Goal: Transaction & Acquisition: Purchase product/service

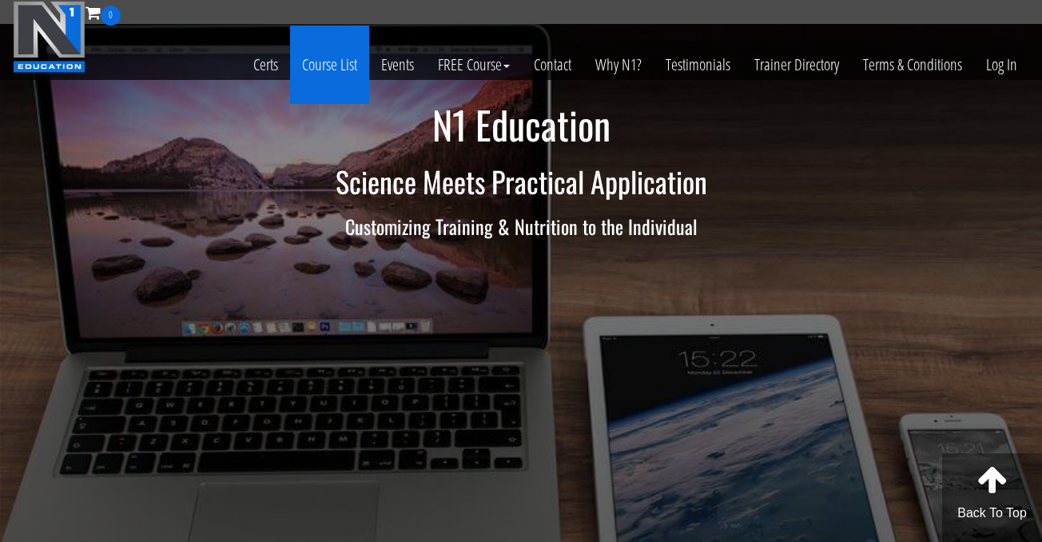
click at [343, 69] on link "Course List" at bounding box center [329, 65] width 79 height 78
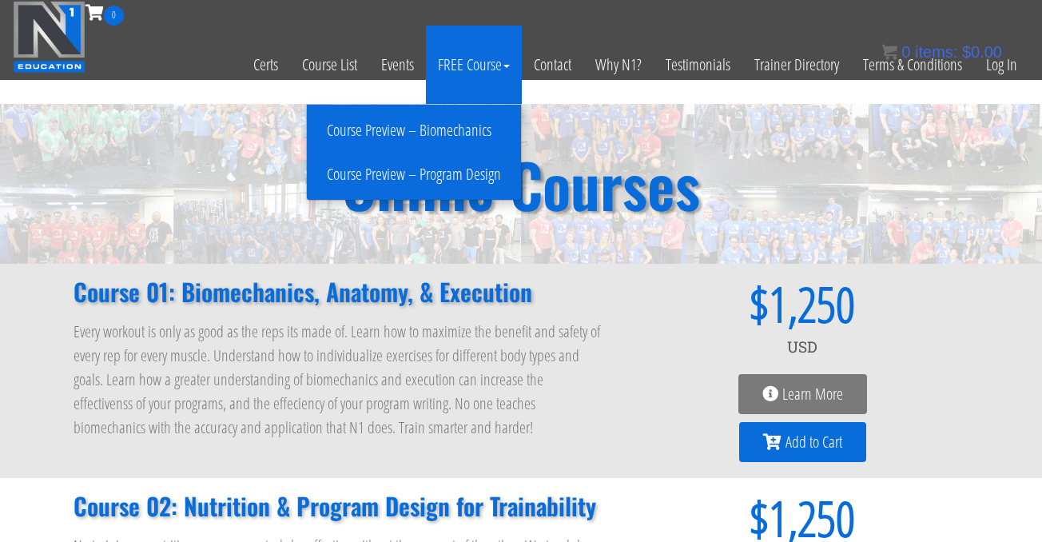
click at [465, 132] on link "Course Preview – Biomechanics" at bounding box center [414, 131] width 206 height 28
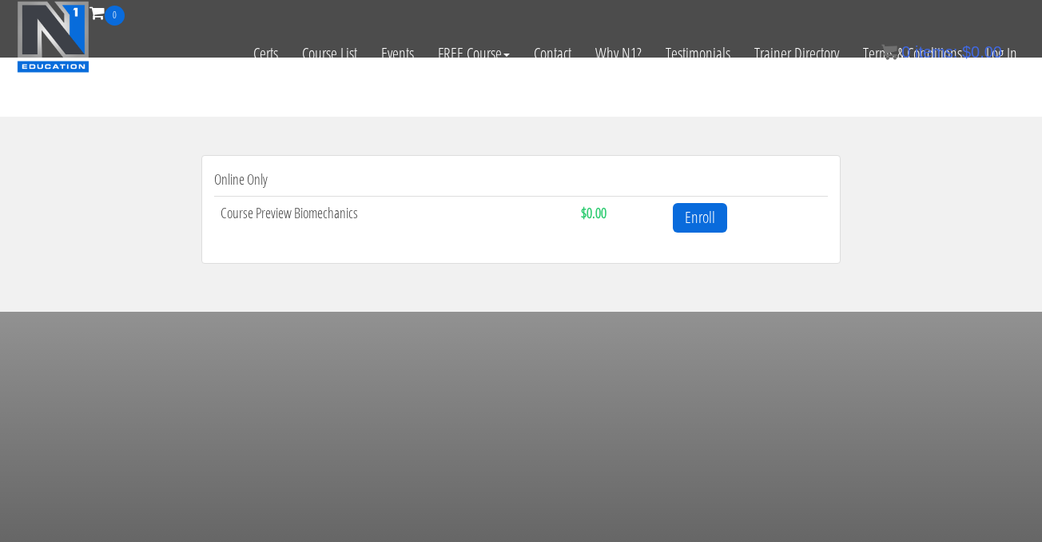
scroll to position [530, 0]
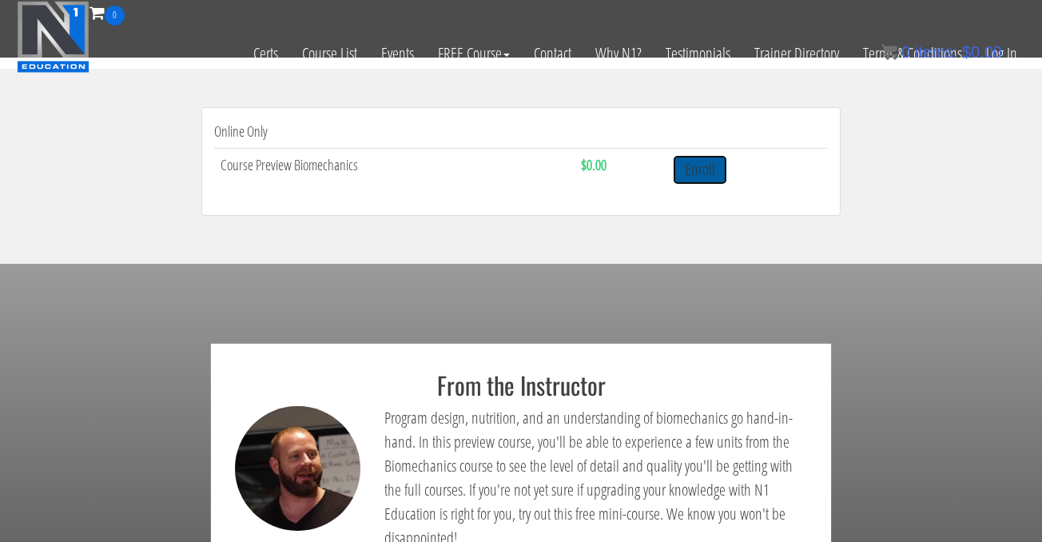
click at [696, 177] on link "Enroll" at bounding box center [700, 170] width 54 height 30
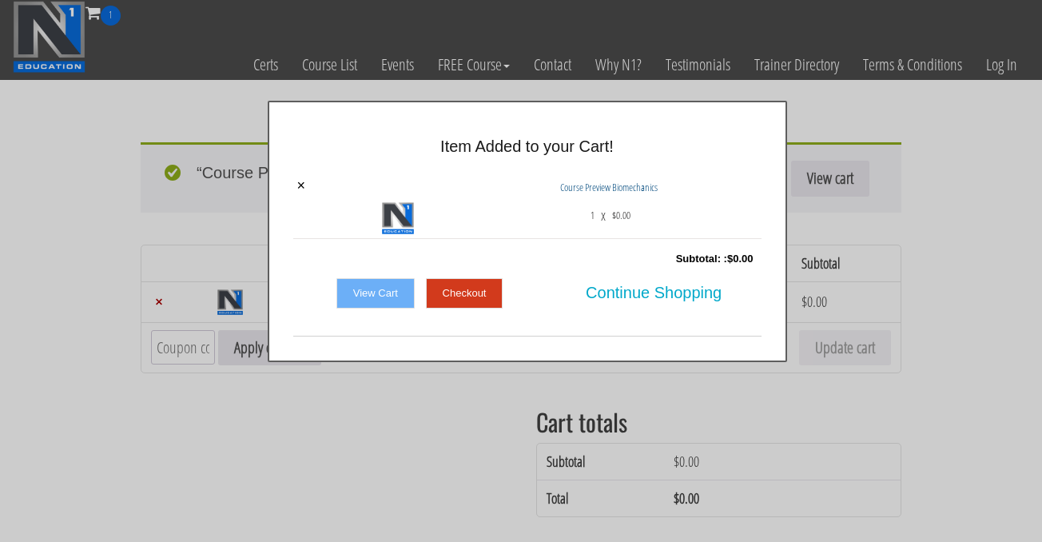
click at [466, 294] on link "Checkout" at bounding box center [464, 293] width 77 height 30
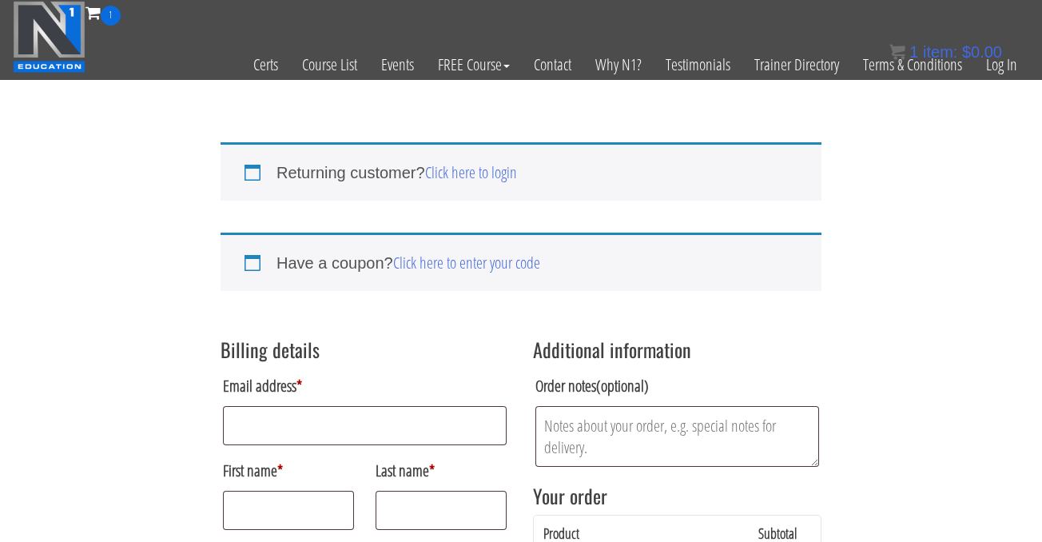
click at [440, 396] on label "Email address *" at bounding box center [365, 386] width 284 height 32
click at [440, 406] on input "Email address *" at bounding box center [365, 425] width 284 height 39
click at [438, 439] on input "Email address *" at bounding box center [365, 425] width 284 height 39
type input "[EMAIL_ADDRESS][DOMAIN_NAME]"
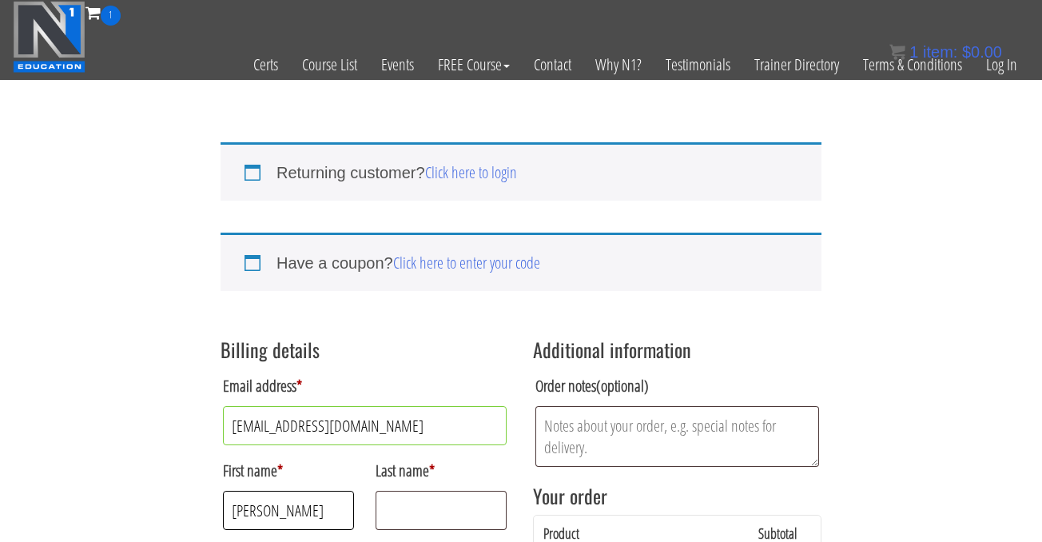
type input "Ranee"
type input "Lloyd"
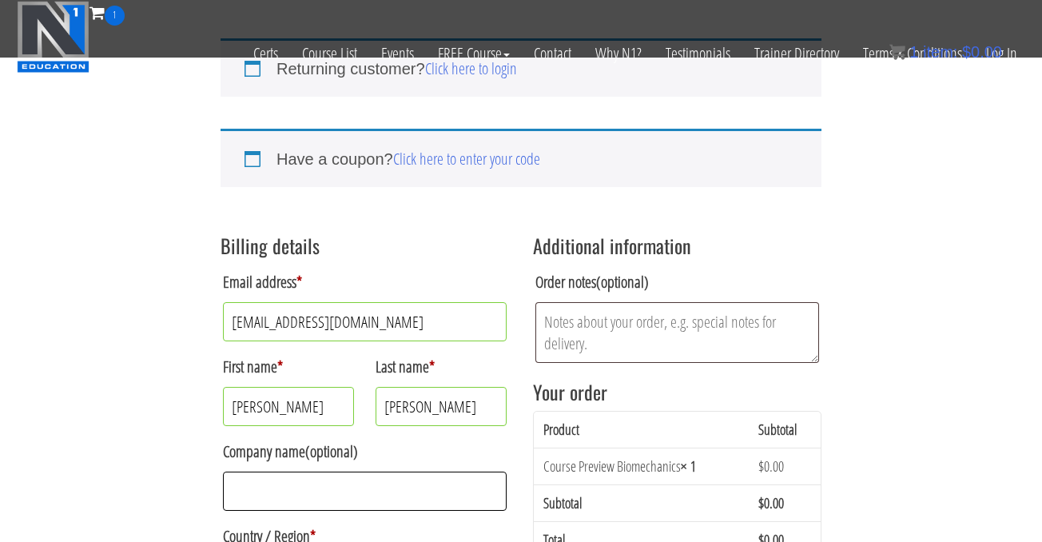
scroll to position [326, 0]
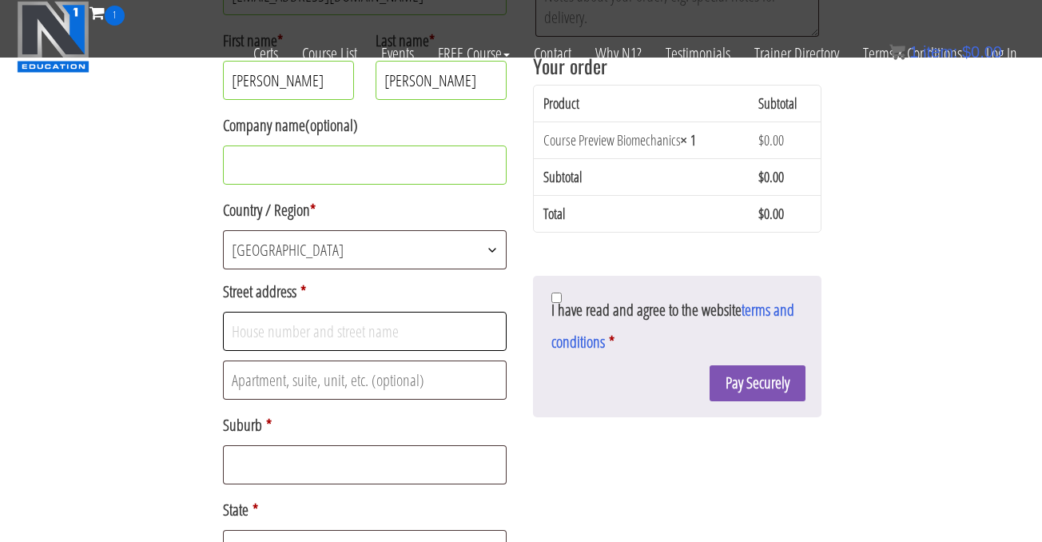
click at [279, 336] on input "Street address *" at bounding box center [365, 331] width 284 height 39
type input "4 Dune Street"
type input "SCAMANDER"
select select "SA"
type input "7215"
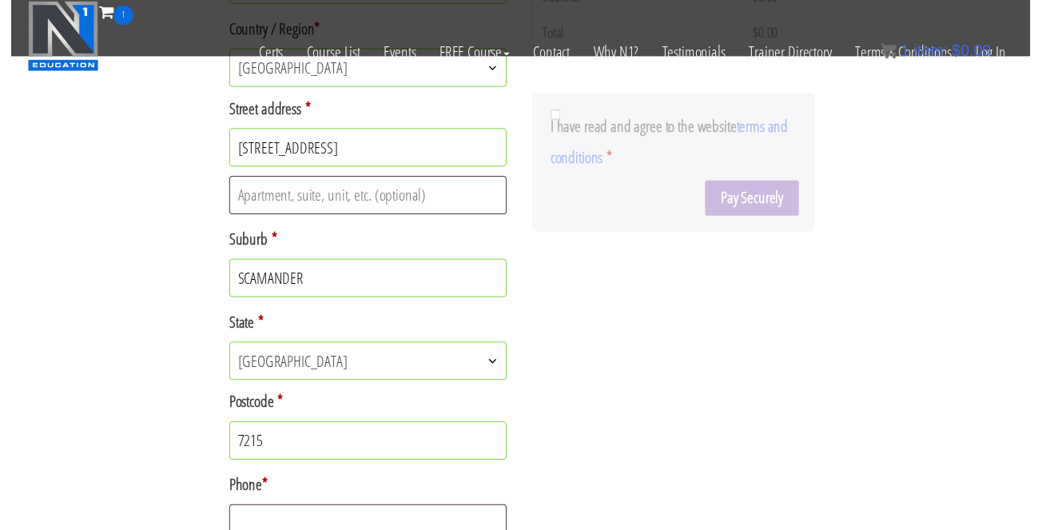
scroll to position [540, 0]
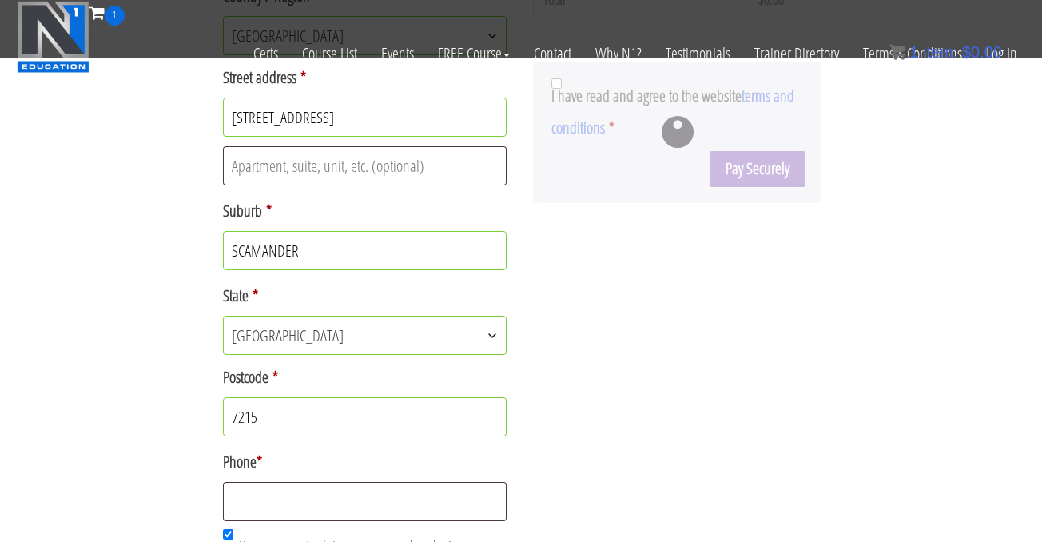
click at [347, 336] on span "South Australia" at bounding box center [365, 335] width 282 height 38
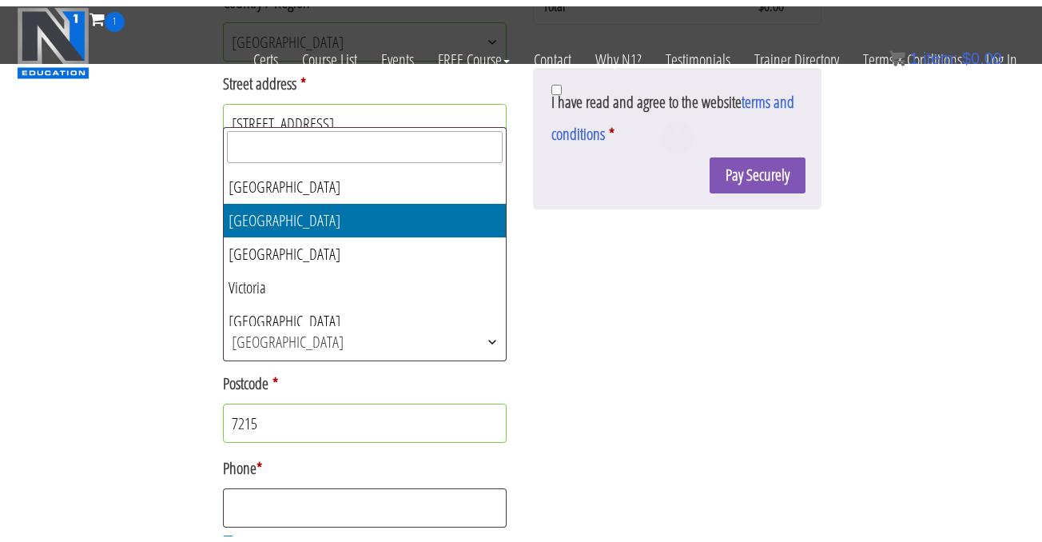
scroll to position [94, 0]
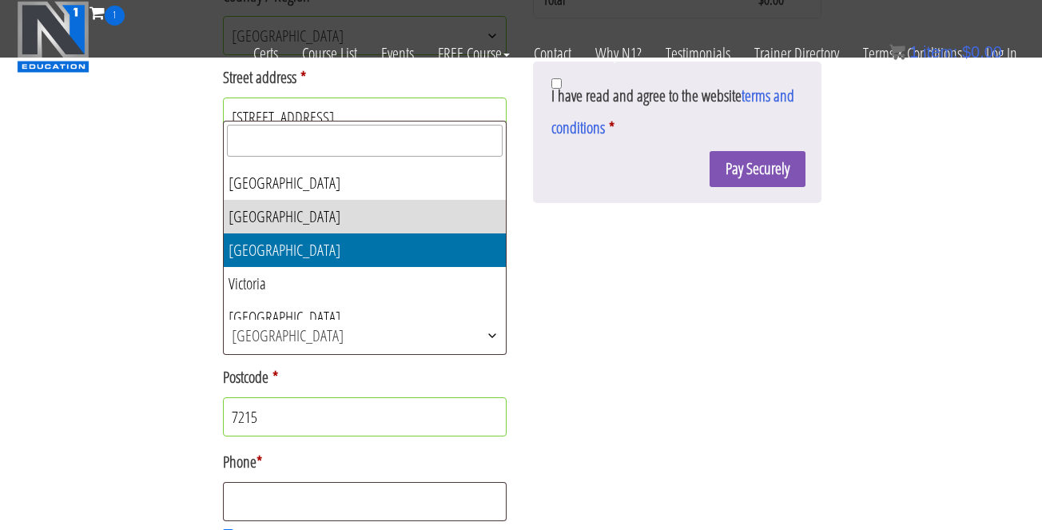
select select "TAS"
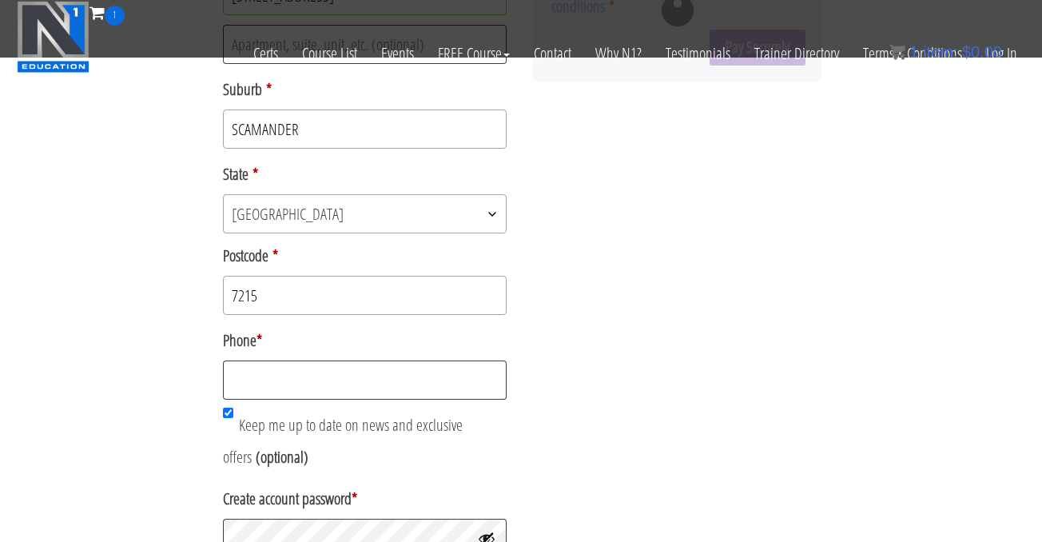
scroll to position [669, 0]
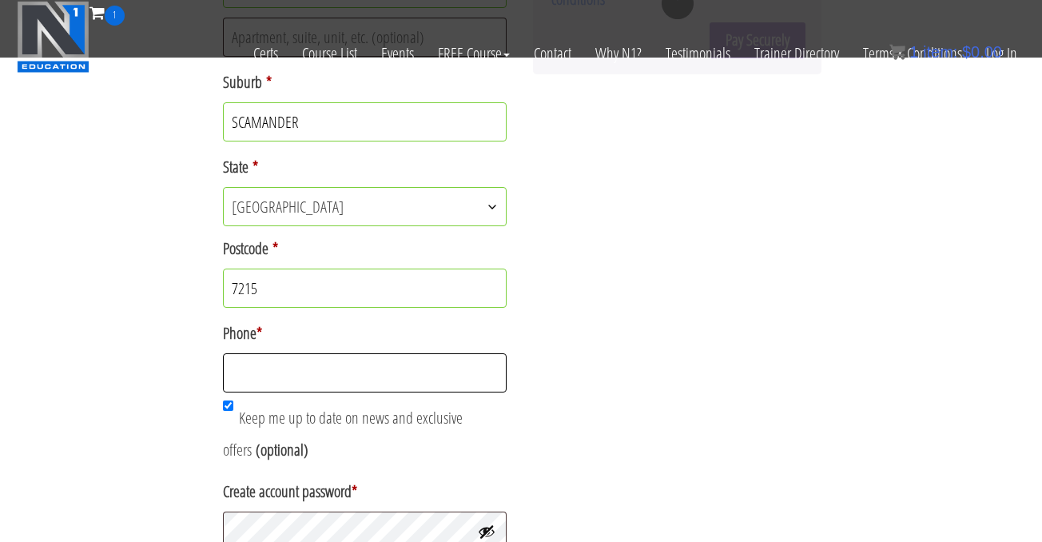
click at [341, 374] on input "Phone *" at bounding box center [365, 372] width 284 height 39
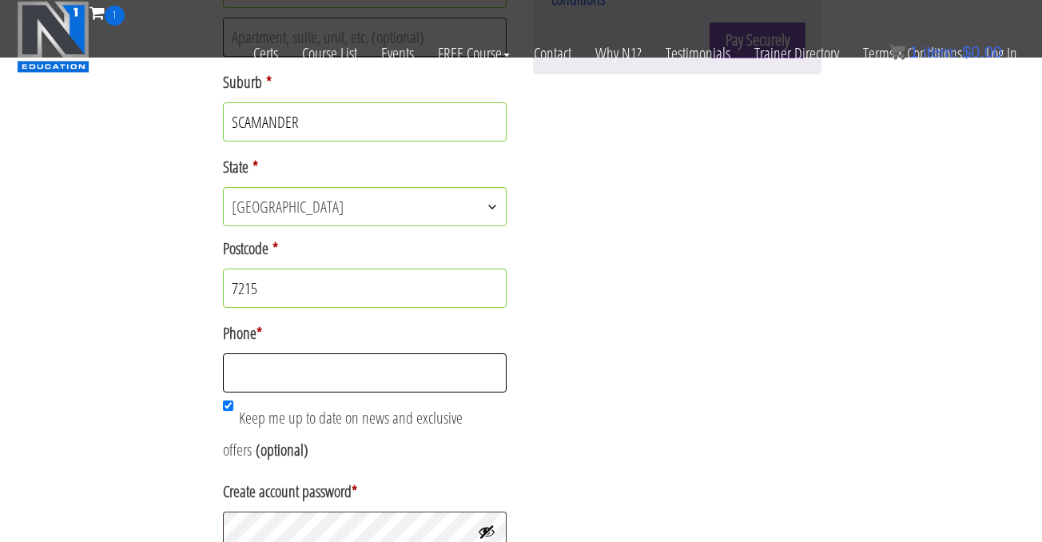
click at [281, 379] on input "Phone *" at bounding box center [365, 372] width 284 height 39
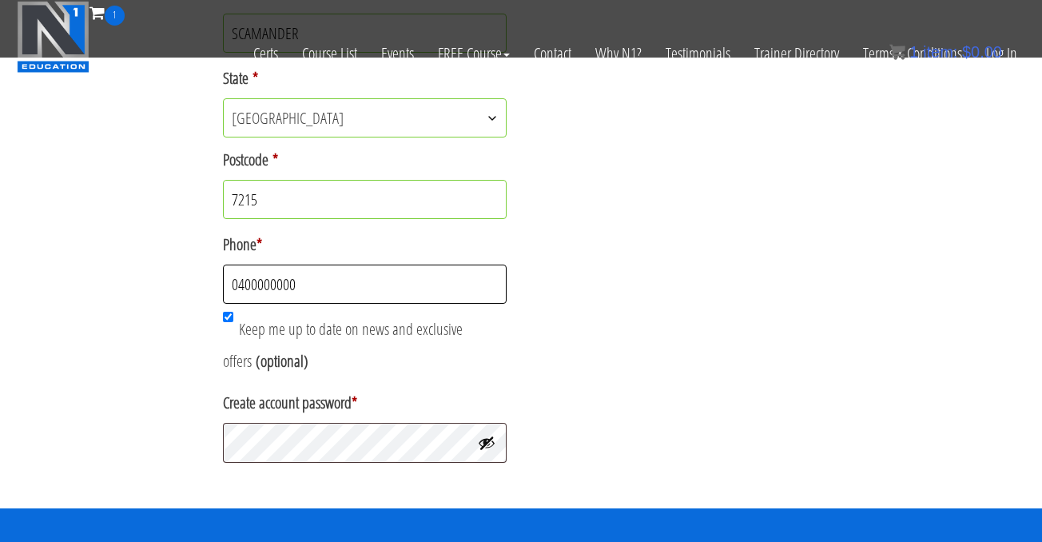
scroll to position [784, 0]
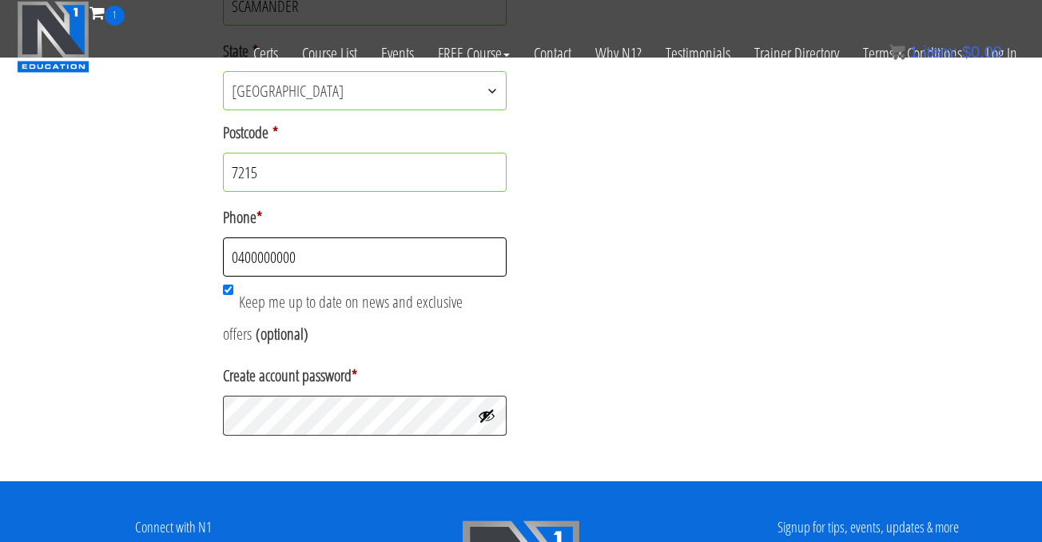
type input "0400000000"
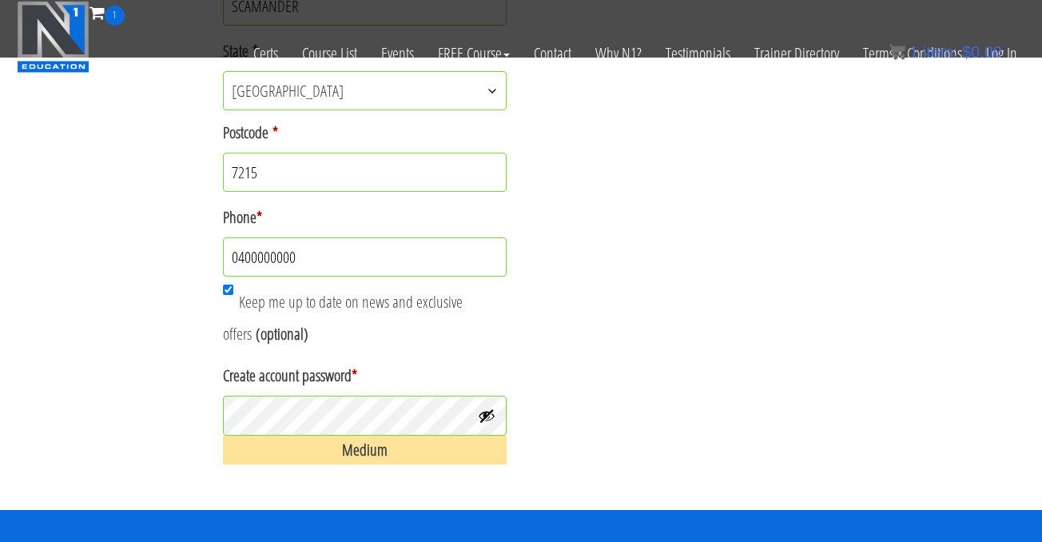
click at [489, 419] on button "Show password" at bounding box center [487, 416] width 18 height 18
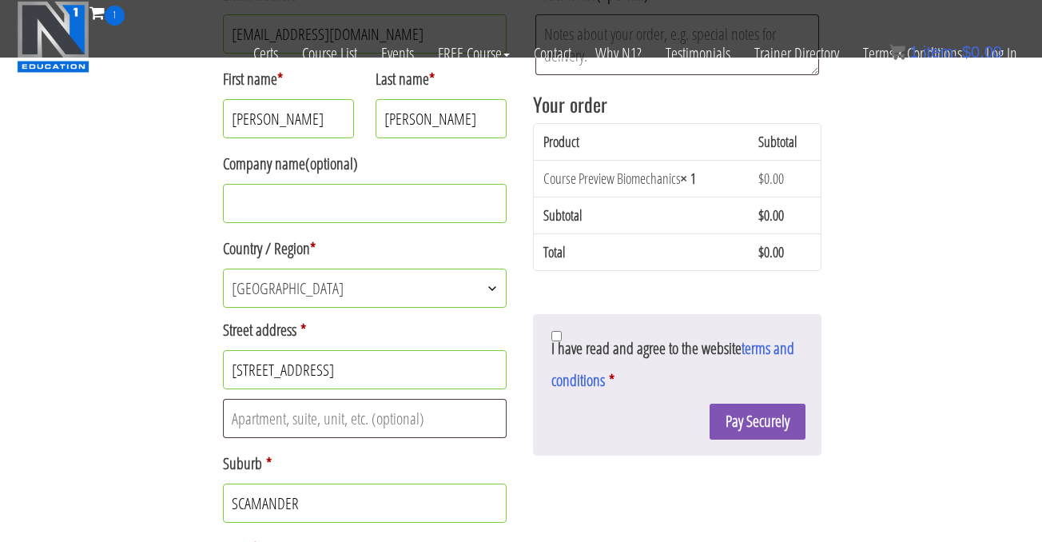
scroll to position [341, 0]
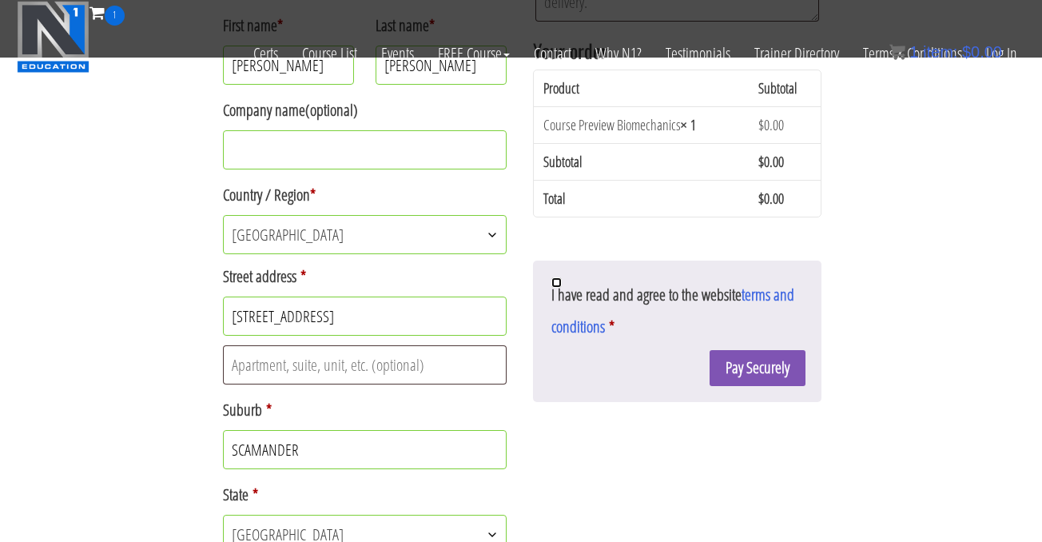
click at [555, 283] on input "I have read and agree to the website terms and conditions *" at bounding box center [556, 282] width 10 height 10
checkbox input "true"
click at [760, 364] on button "Pay Securely" at bounding box center [757, 368] width 96 height 36
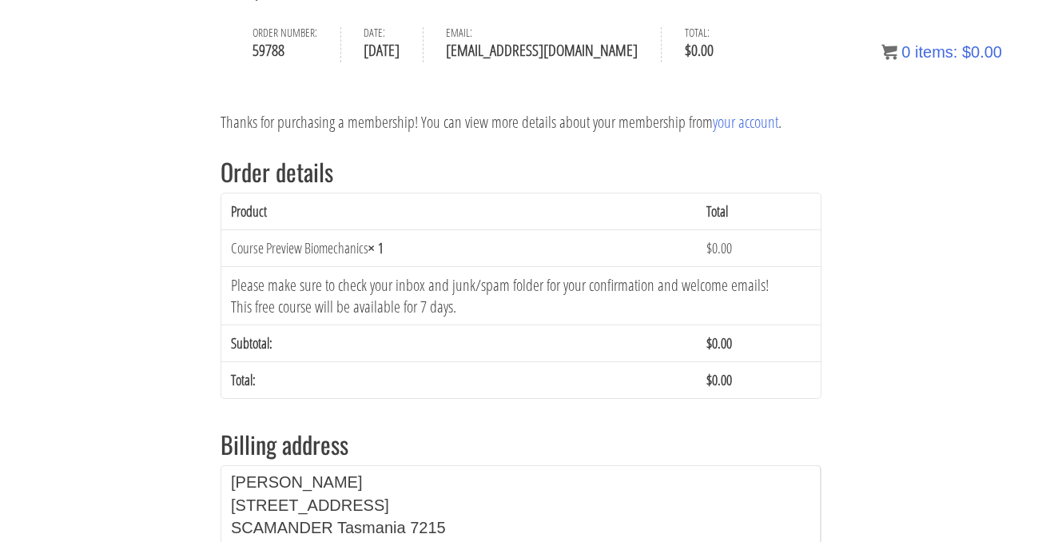
scroll to position [21, 0]
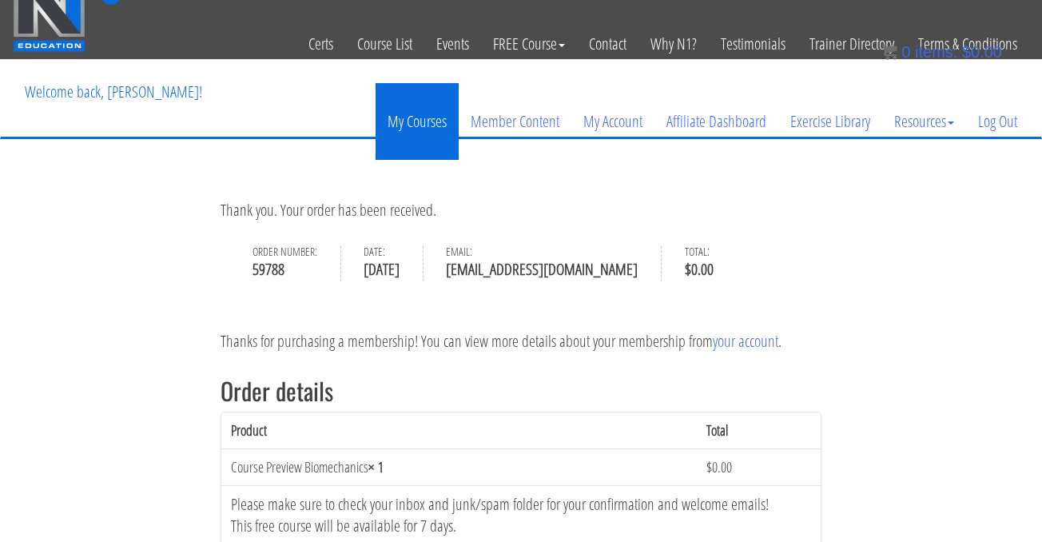
click at [431, 121] on link "My Courses" at bounding box center [416, 121] width 83 height 77
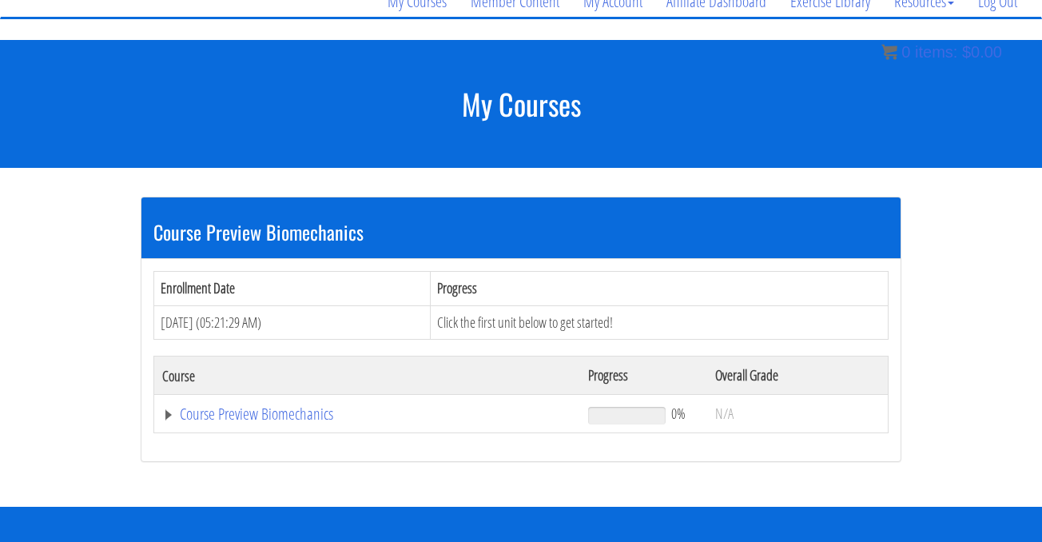
scroll to position [145, 0]
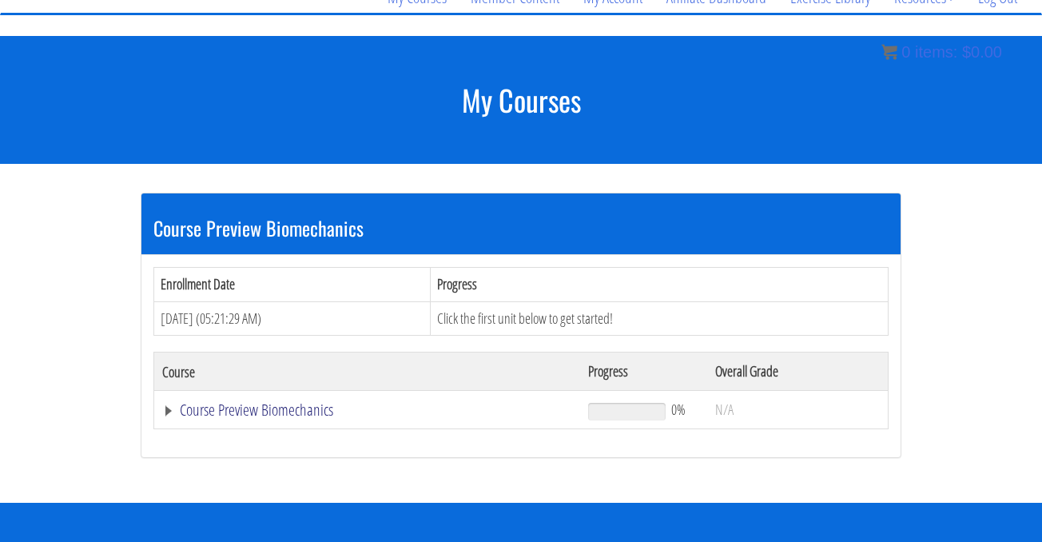
click at [288, 407] on link "Course Preview Biomechanics" at bounding box center [367, 410] width 410 height 16
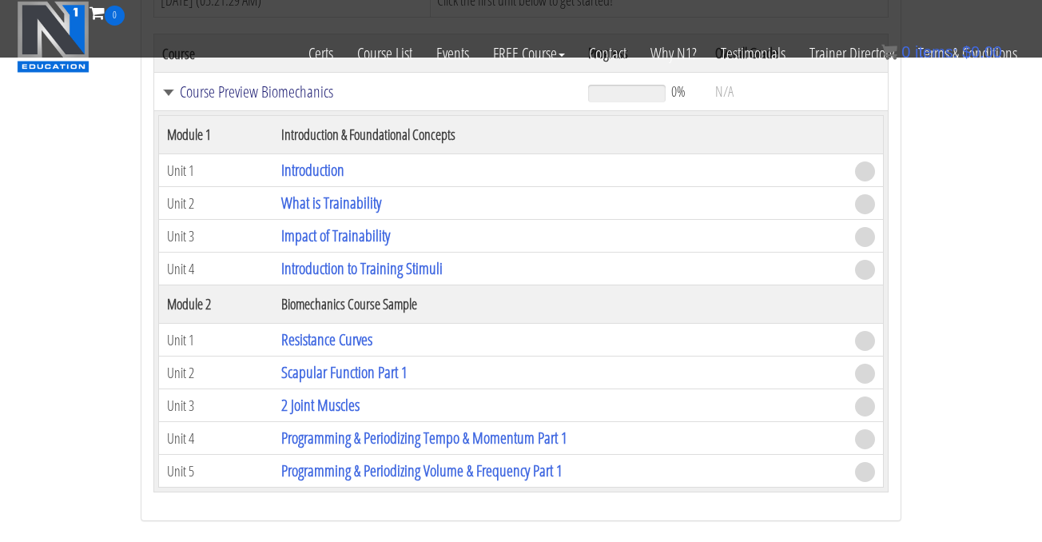
scroll to position [372, 0]
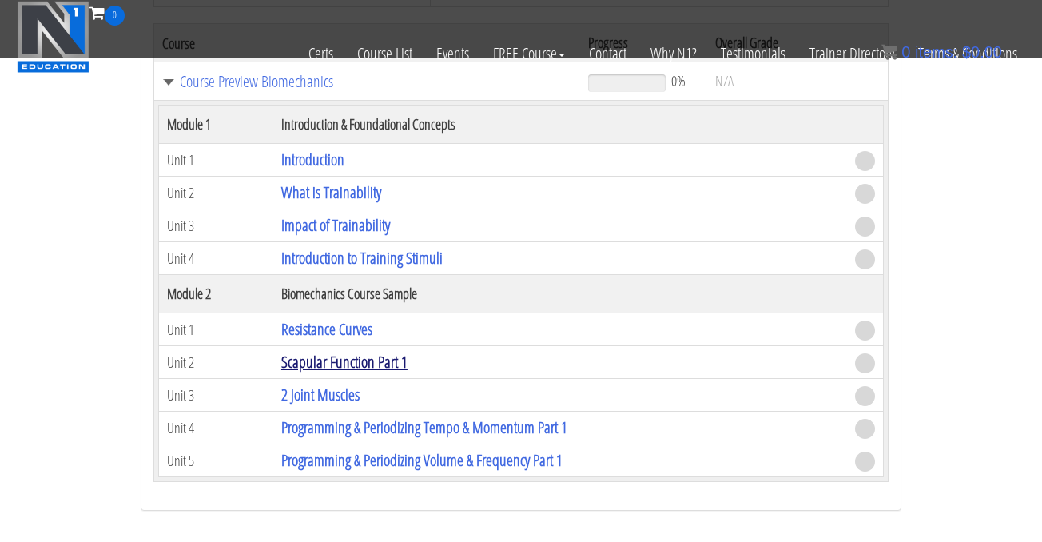
click at [400, 359] on link "Scapular Function Part 1" at bounding box center [344, 362] width 126 height 22
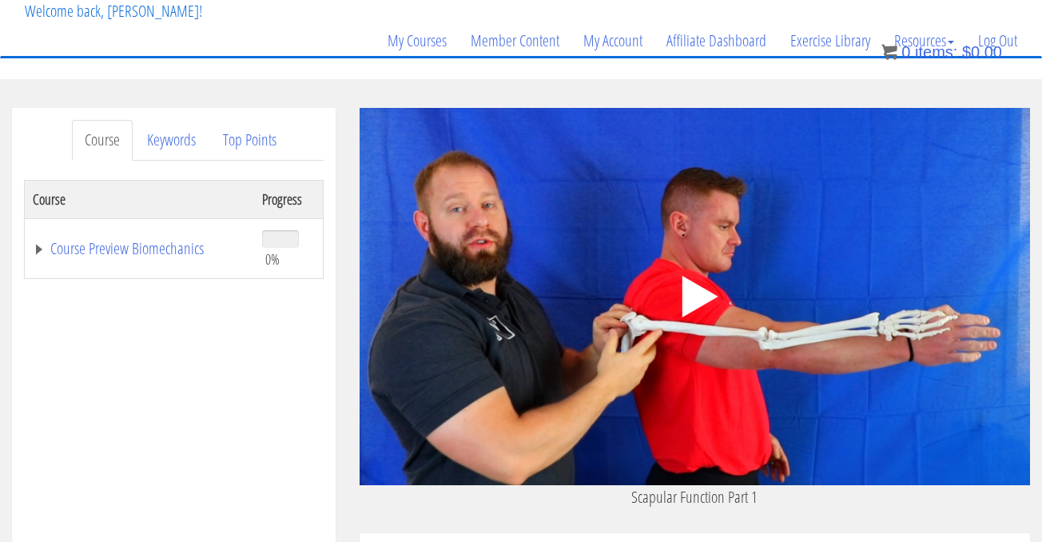
scroll to position [112, 0]
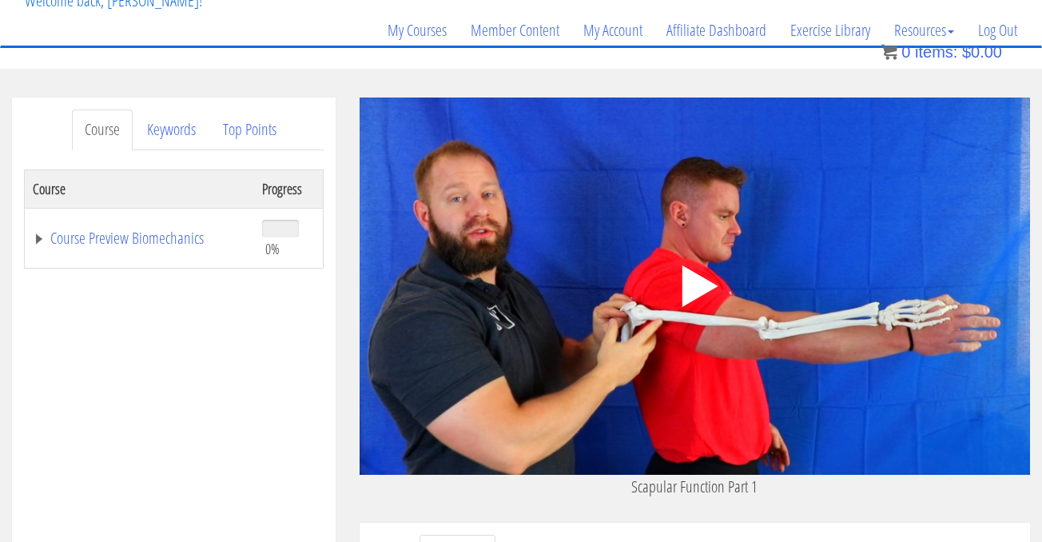
click at [707, 280] on polygon at bounding box center [700, 286] width 36 height 42
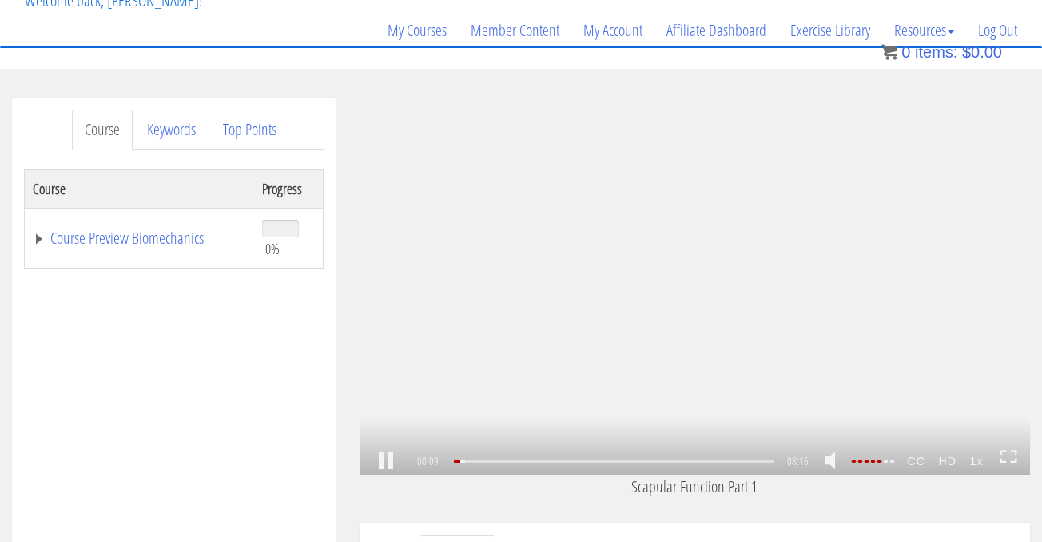
click at [836, 458] on link at bounding box center [835, 461] width 27 height 41
click at [830, 463] on link at bounding box center [835, 461] width 27 height 41
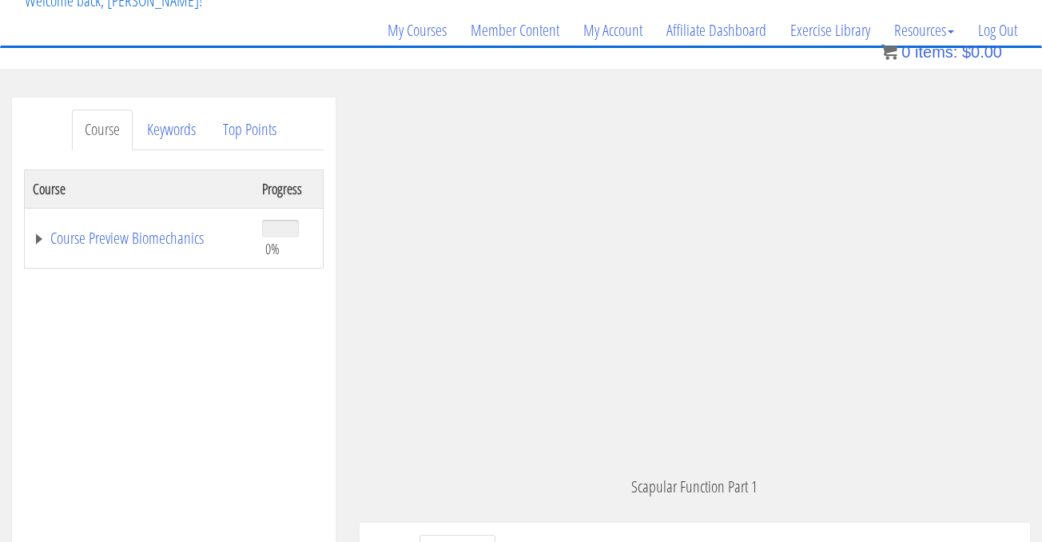
click at [690, 281] on rect at bounding box center [688, 287] width 6 height 22
